Goal: Find contact information: Find contact information

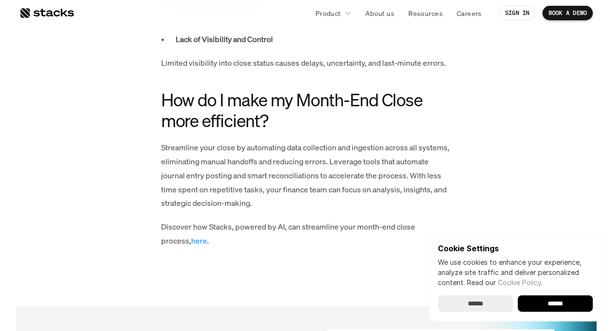
scroll to position [2133, 0]
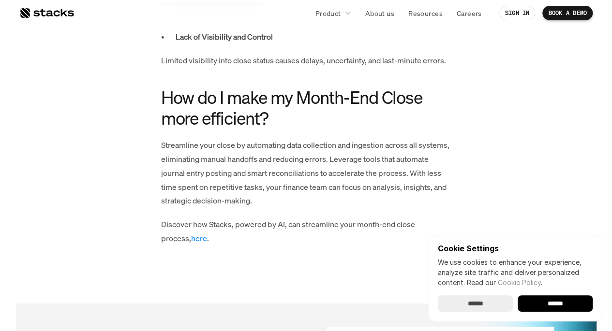
click at [191, 233] on link "here" at bounding box center [199, 238] width 16 height 11
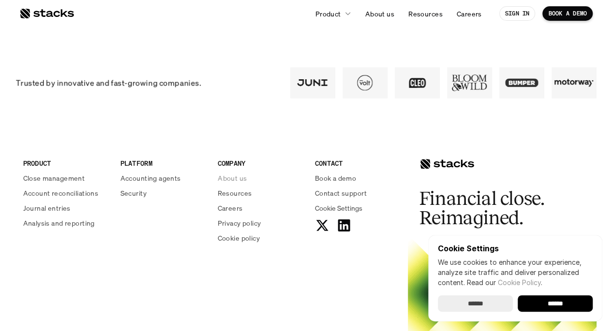
scroll to position [518, 0]
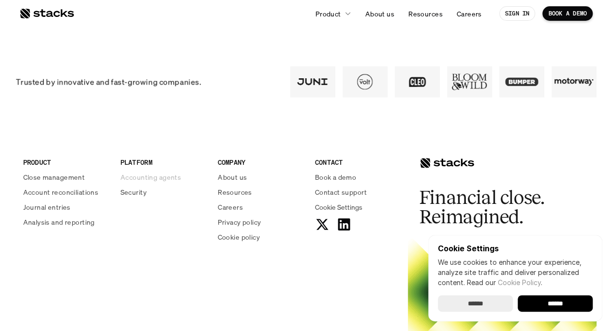
click at [168, 177] on p "Accounting agents" at bounding box center [150, 177] width 60 height 10
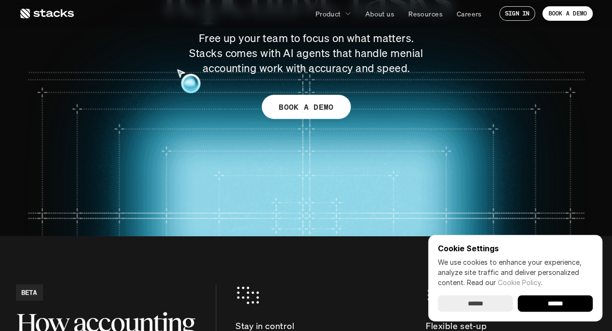
scroll to position [97, 0]
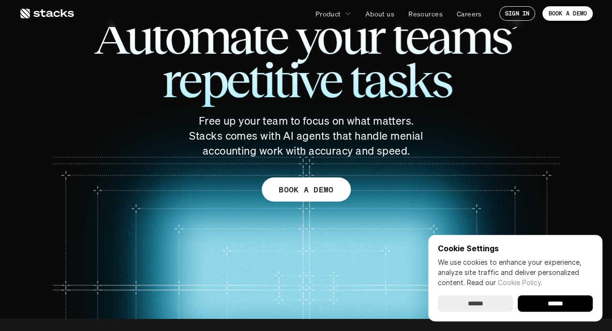
click at [53, 12] on icon at bounding box center [46, 14] width 55 height 12
